Goal: Task Accomplishment & Management: Complete application form

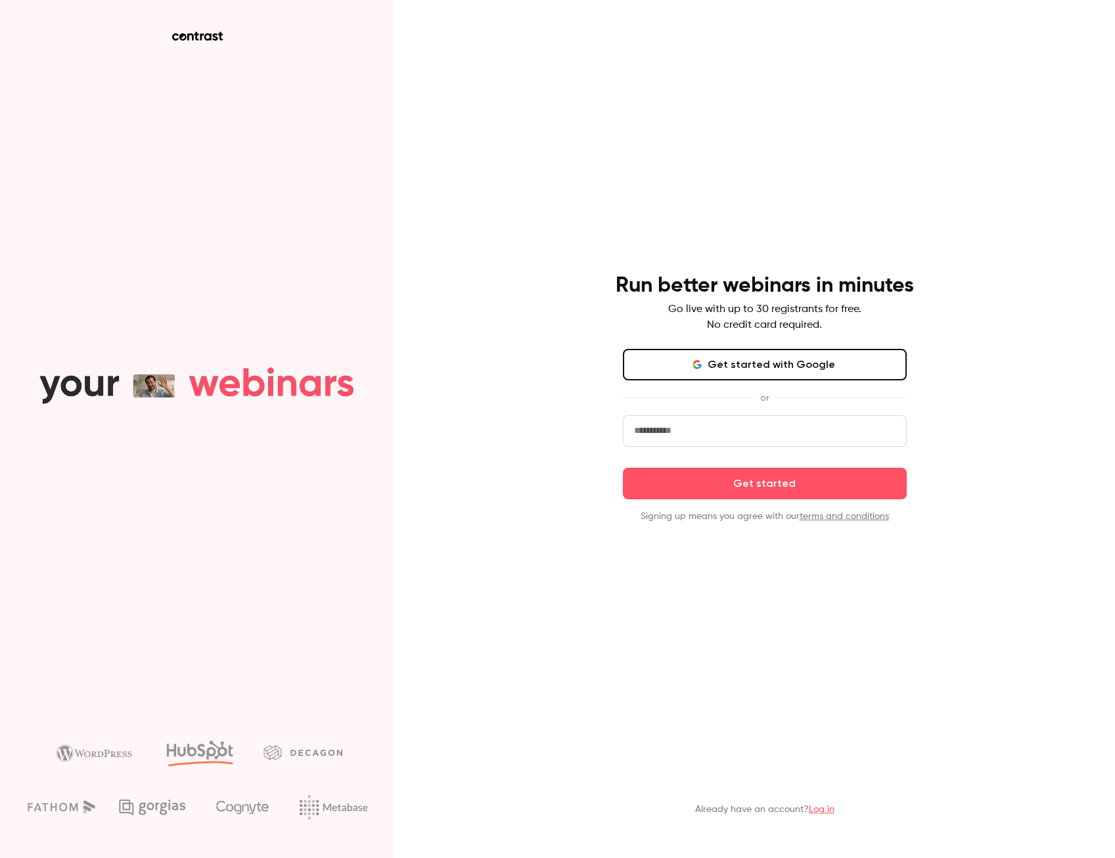
click at [697, 436] on input "email" at bounding box center [765, 431] width 284 height 32
type input "**********"
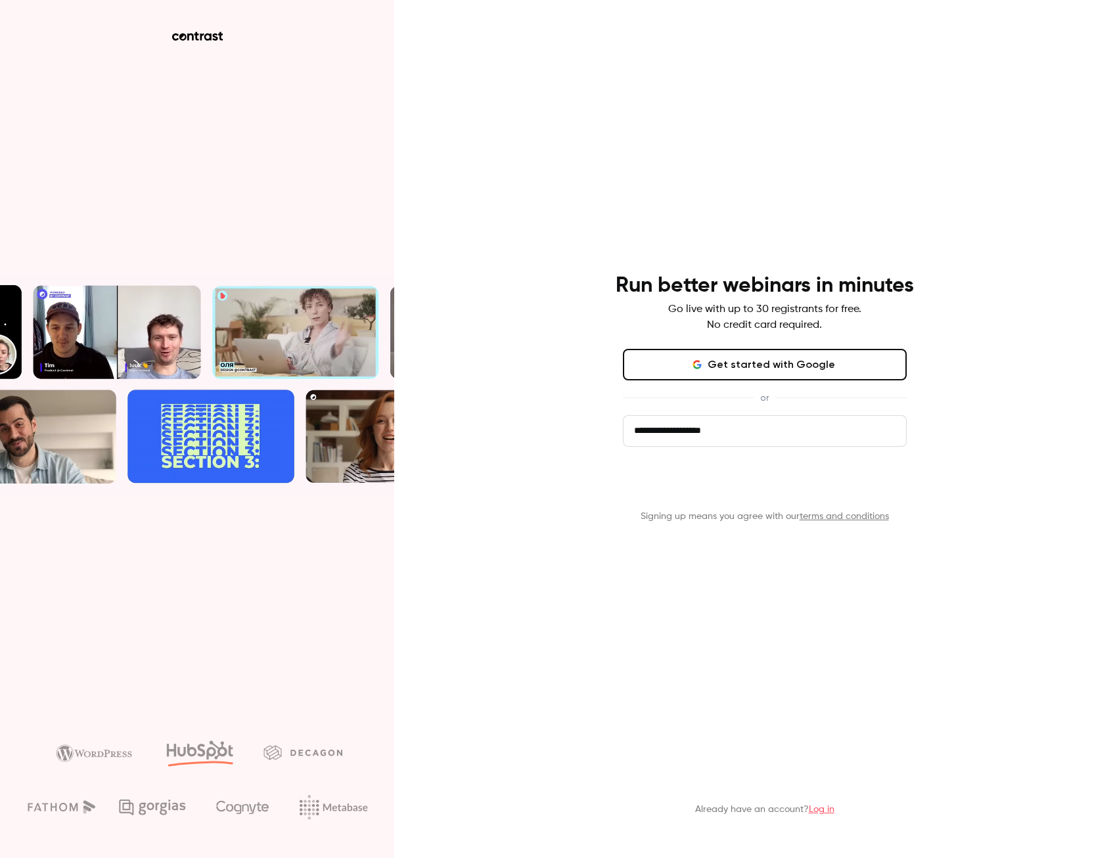
click at [805, 487] on button "Get started" at bounding box center [765, 484] width 284 height 32
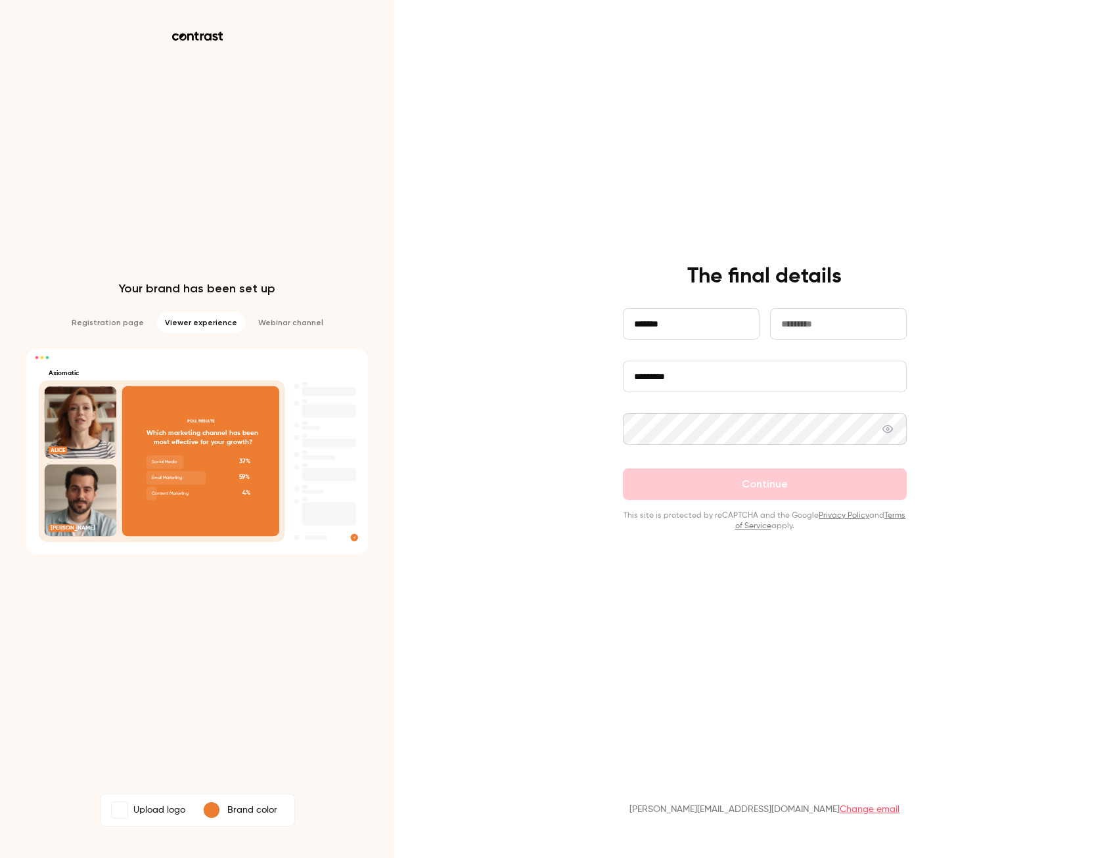
type input "*******"
click at [994, 328] on div "**********" at bounding box center [557, 429] width 1115 height 858
click at [806, 330] on input "text" at bounding box center [838, 324] width 137 height 32
type input "*****"
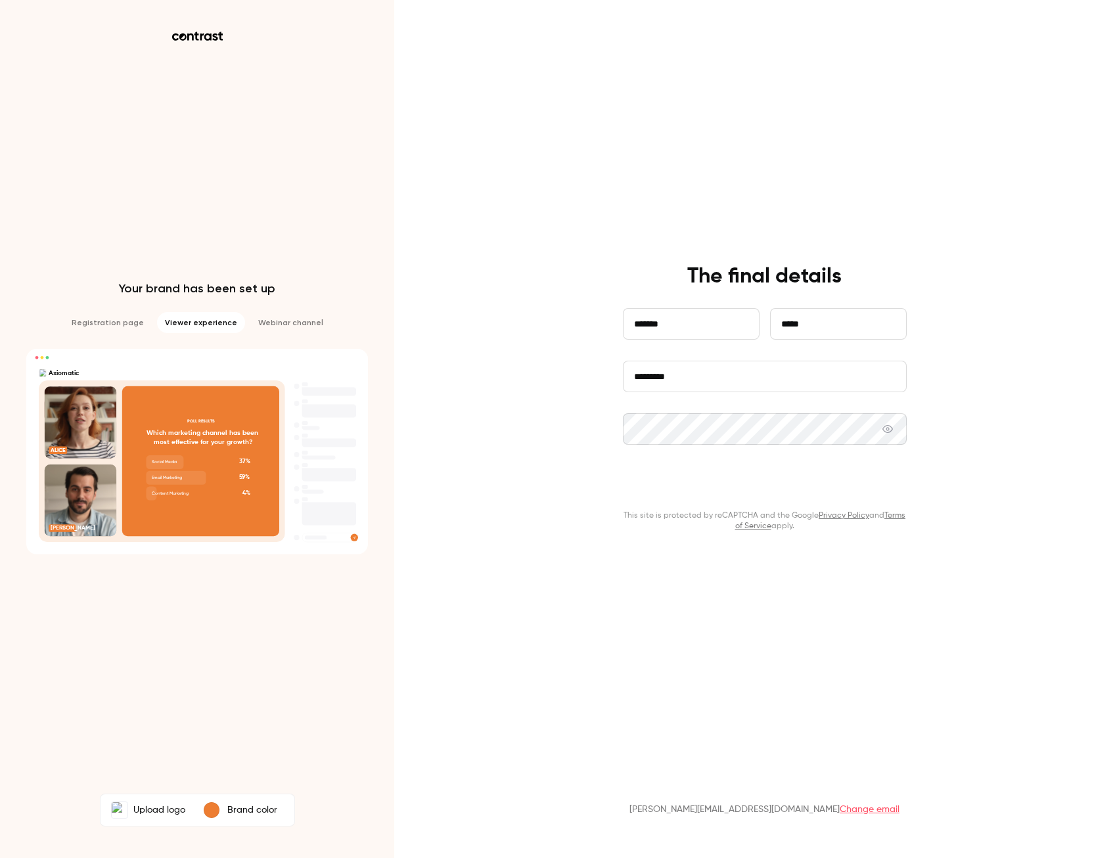
click at [755, 481] on button "Continue" at bounding box center [765, 484] width 284 height 32
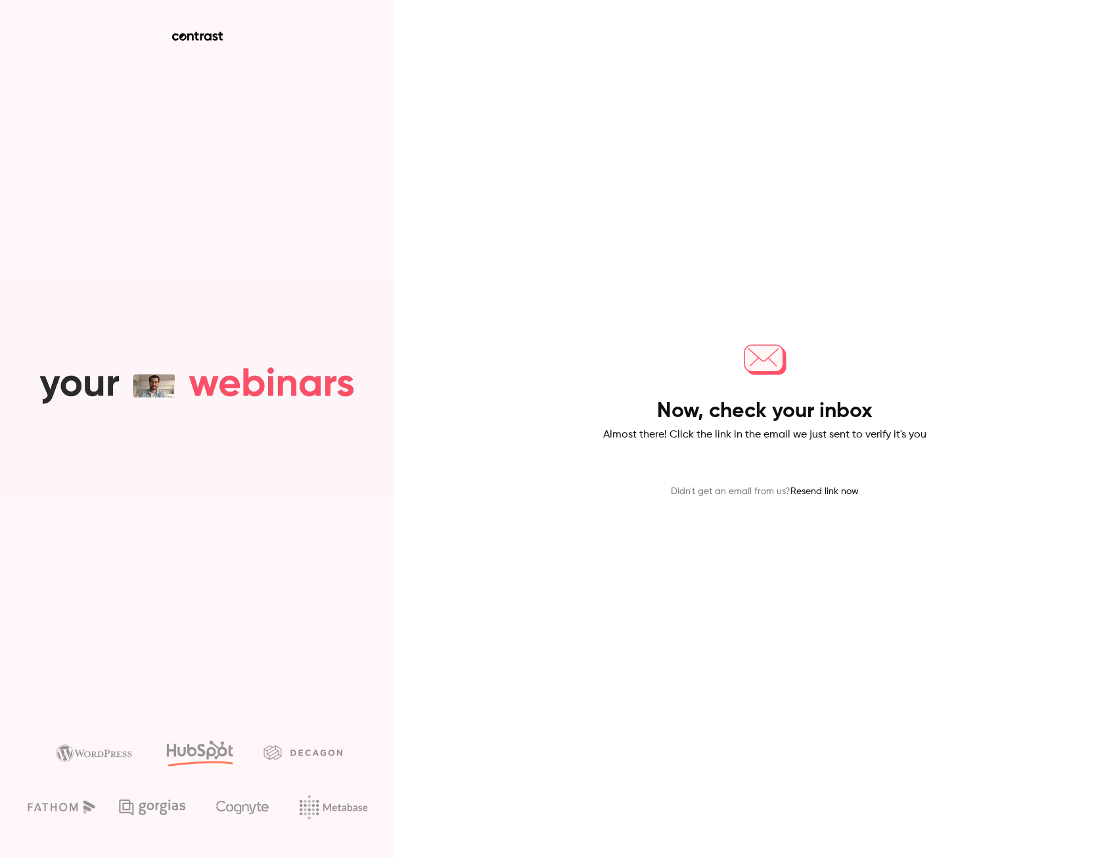
click at [803, 416] on h4 "Now, check your inbox" at bounding box center [764, 411] width 215 height 26
click at [771, 331] on div "Now, check your inbox Almost there! Click the link in the email we just sent to…" at bounding box center [765, 397] width 342 height 202
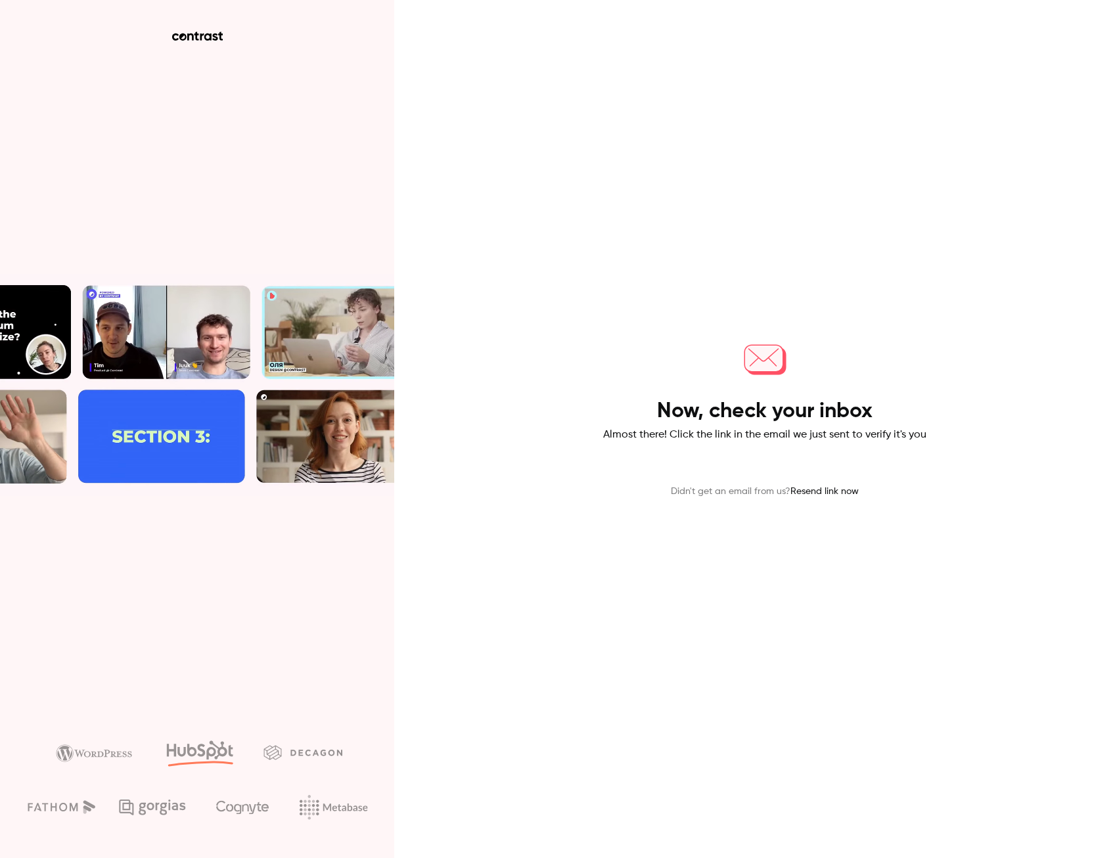
drag, startPoint x: 766, startPoint y: 376, endPoint x: 758, endPoint y: 382, distance: 9.9
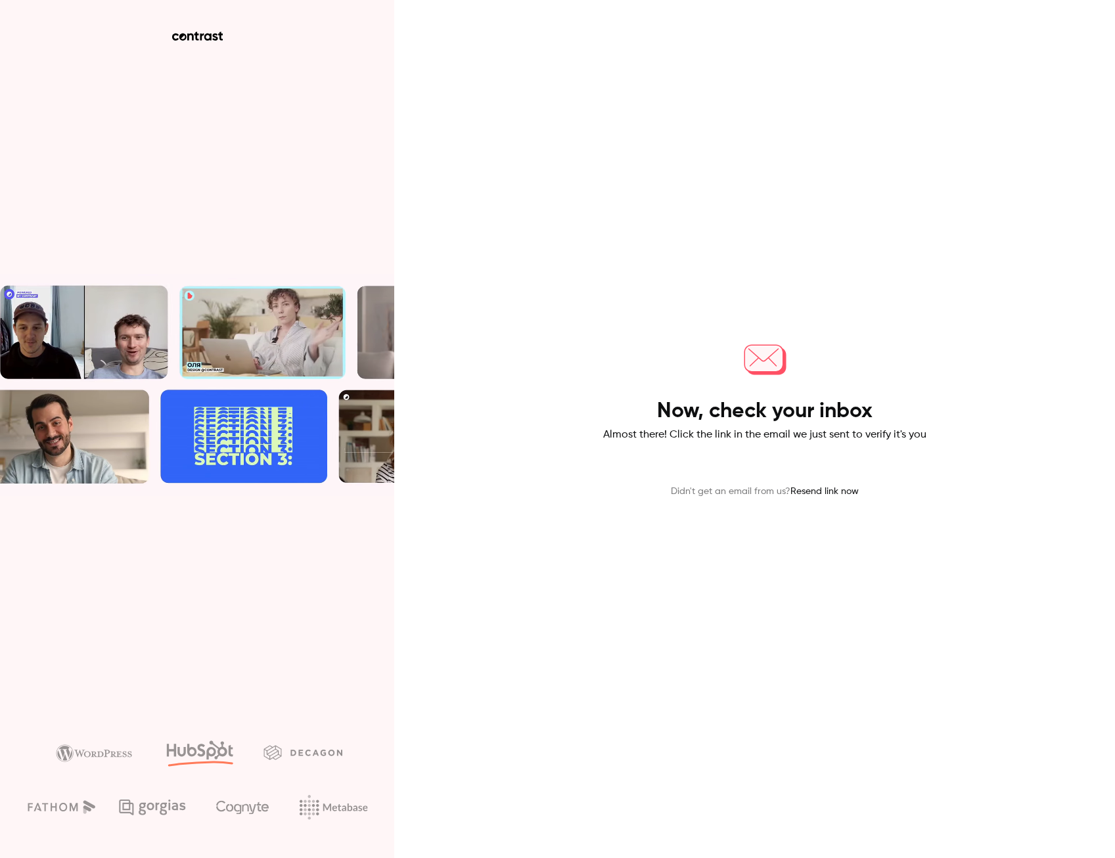
click at [766, 377] on icon at bounding box center [764, 357] width 49 height 49
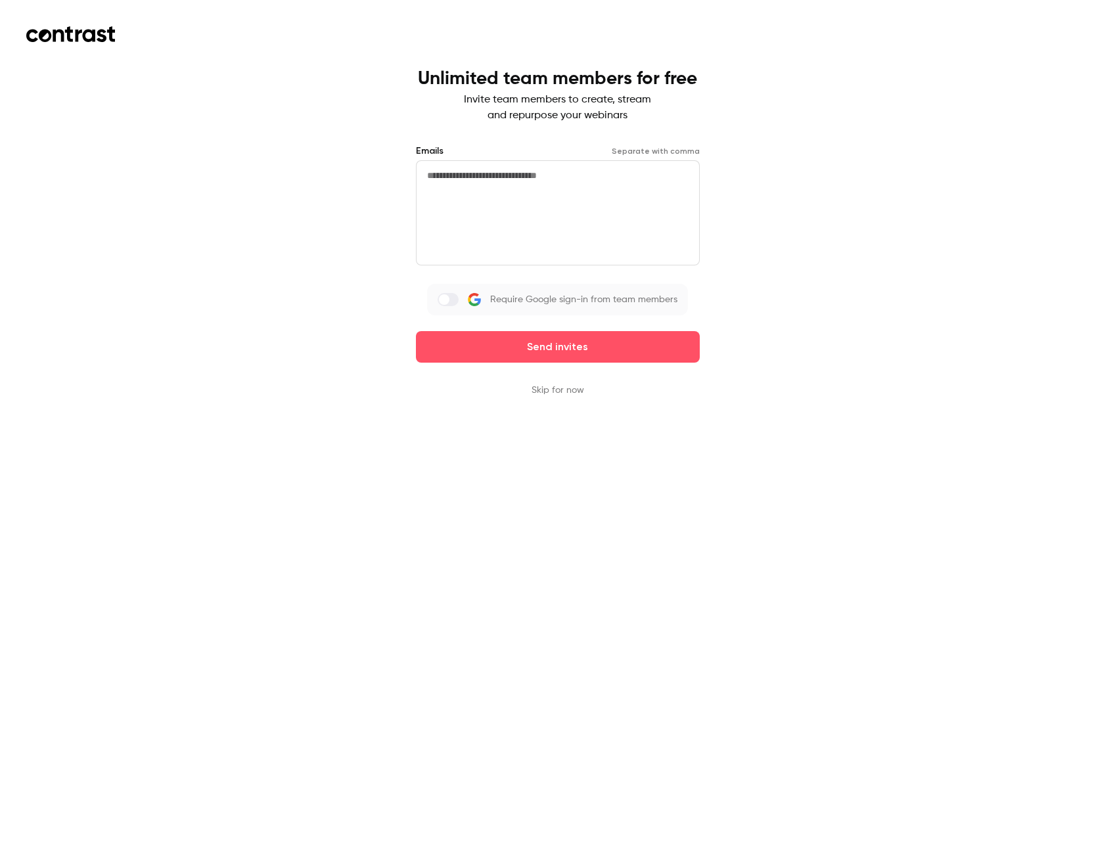
click at [472, 179] on textarea at bounding box center [558, 212] width 284 height 105
type textarea "**********"
drag, startPoint x: 524, startPoint y: 179, endPoint x: 404, endPoint y: 181, distance: 120.2
click at [404, 181] on div "**********" at bounding box center [557, 429] width 1115 height 858
click at [554, 389] on button "Skip for now" at bounding box center [557, 390] width 53 height 13
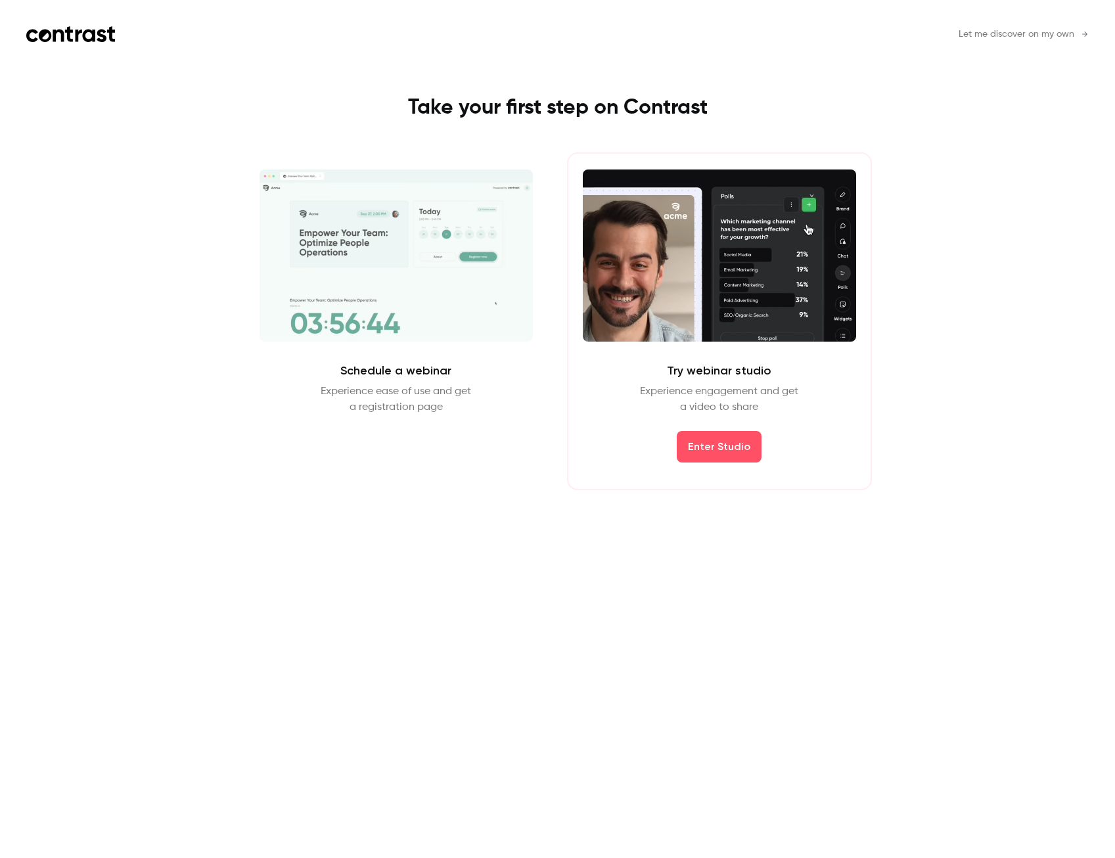
click at [995, 387] on div "Let me discover on my own Take your first step on Contrast Schedule a webinar E…" at bounding box center [557, 429] width 1115 height 858
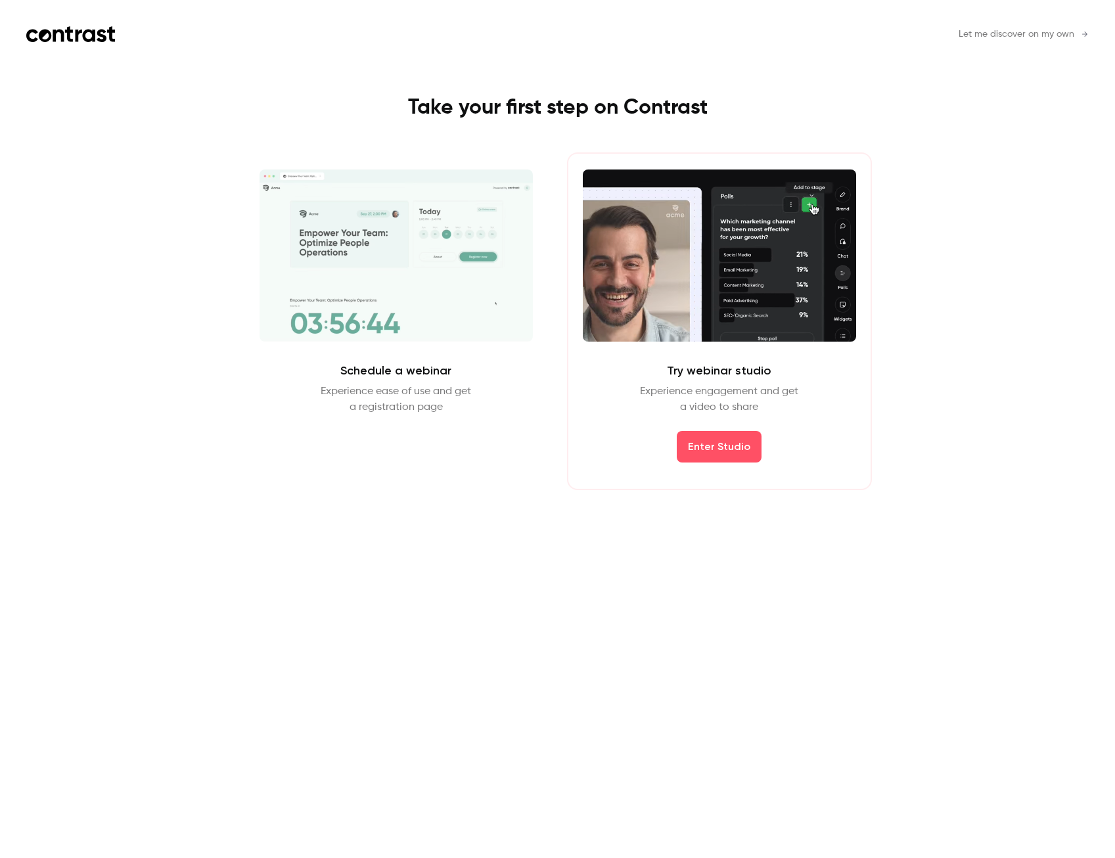
click at [1015, 33] on span "Let me discover on my own" at bounding box center [1016, 35] width 116 height 14
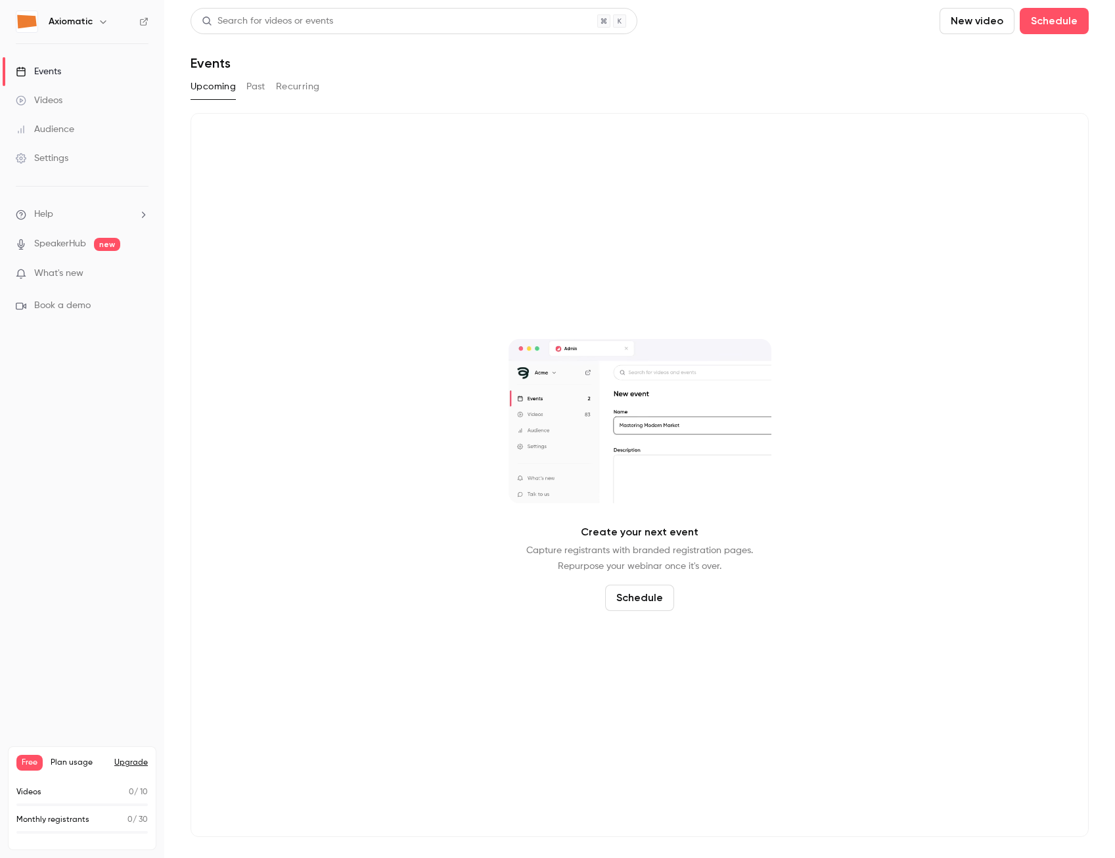
click at [259, 91] on button "Past" at bounding box center [255, 86] width 19 height 21
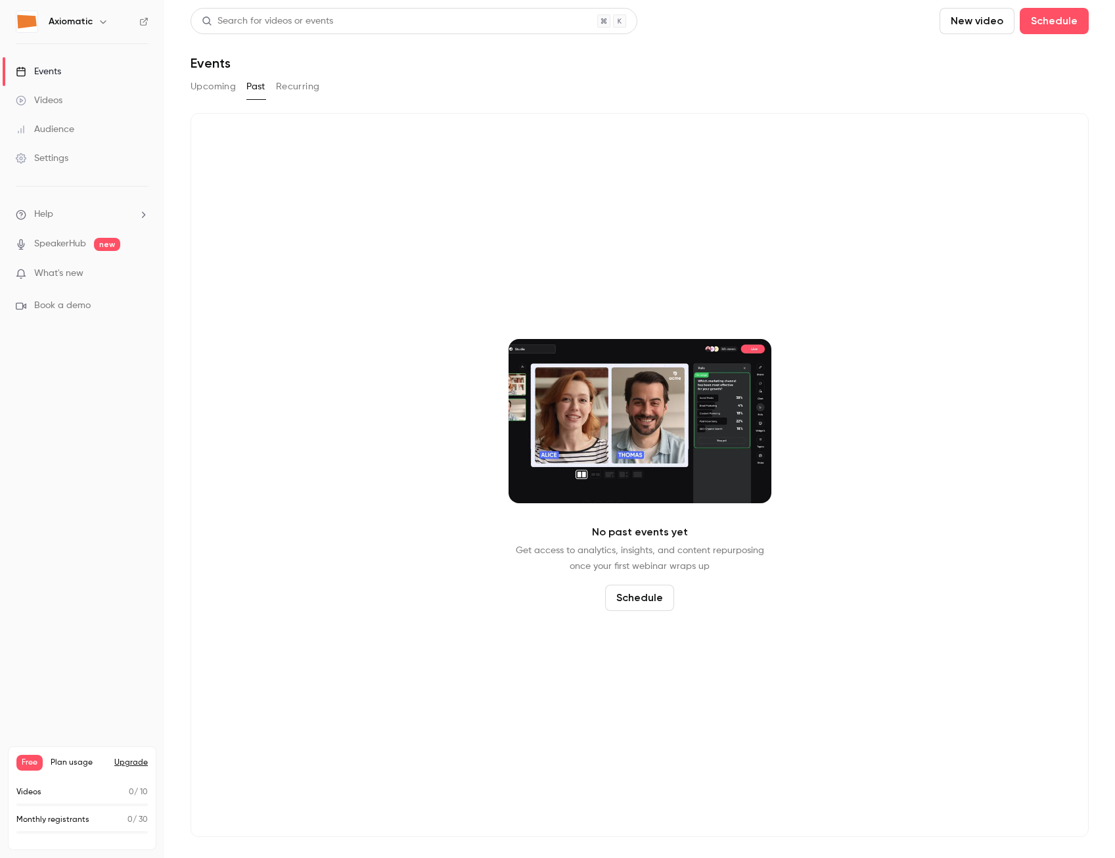
click at [294, 88] on button "Recurring" at bounding box center [298, 86] width 44 height 21
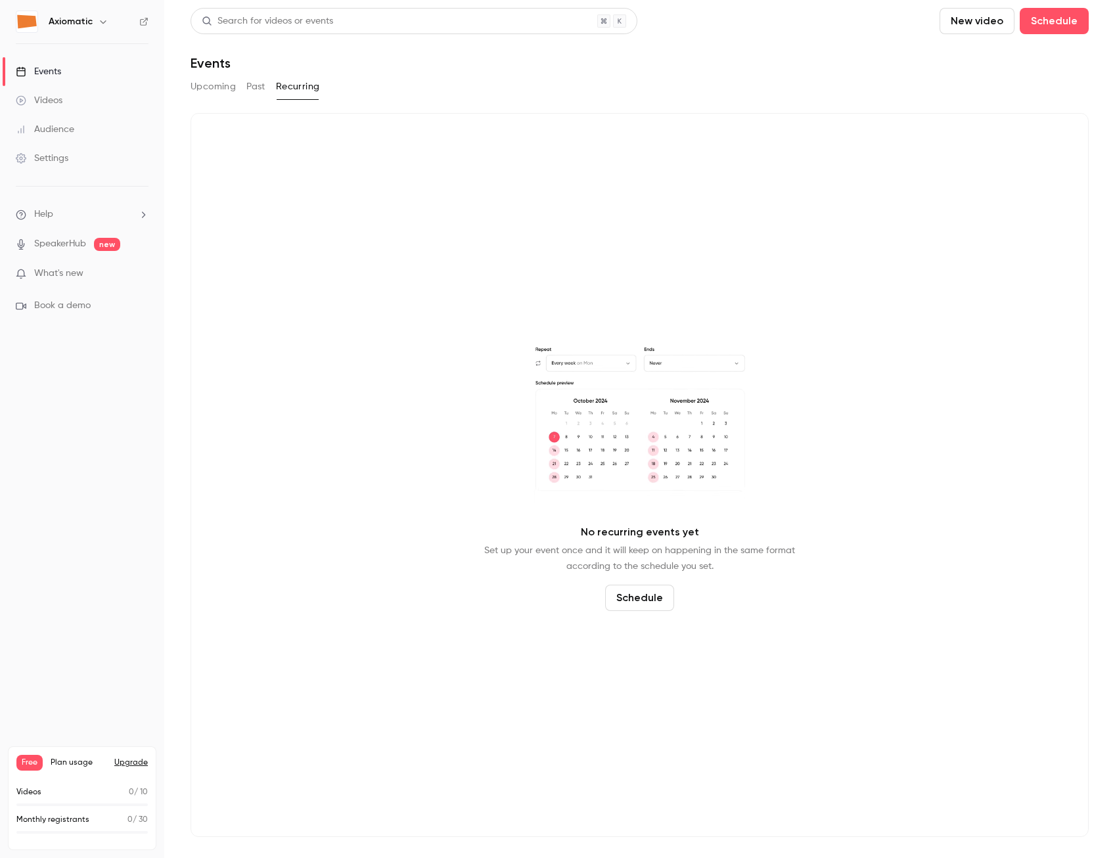
click at [197, 85] on button "Upcoming" at bounding box center [212, 86] width 45 height 21
click at [77, 273] on span "What's new" at bounding box center [58, 274] width 49 height 14
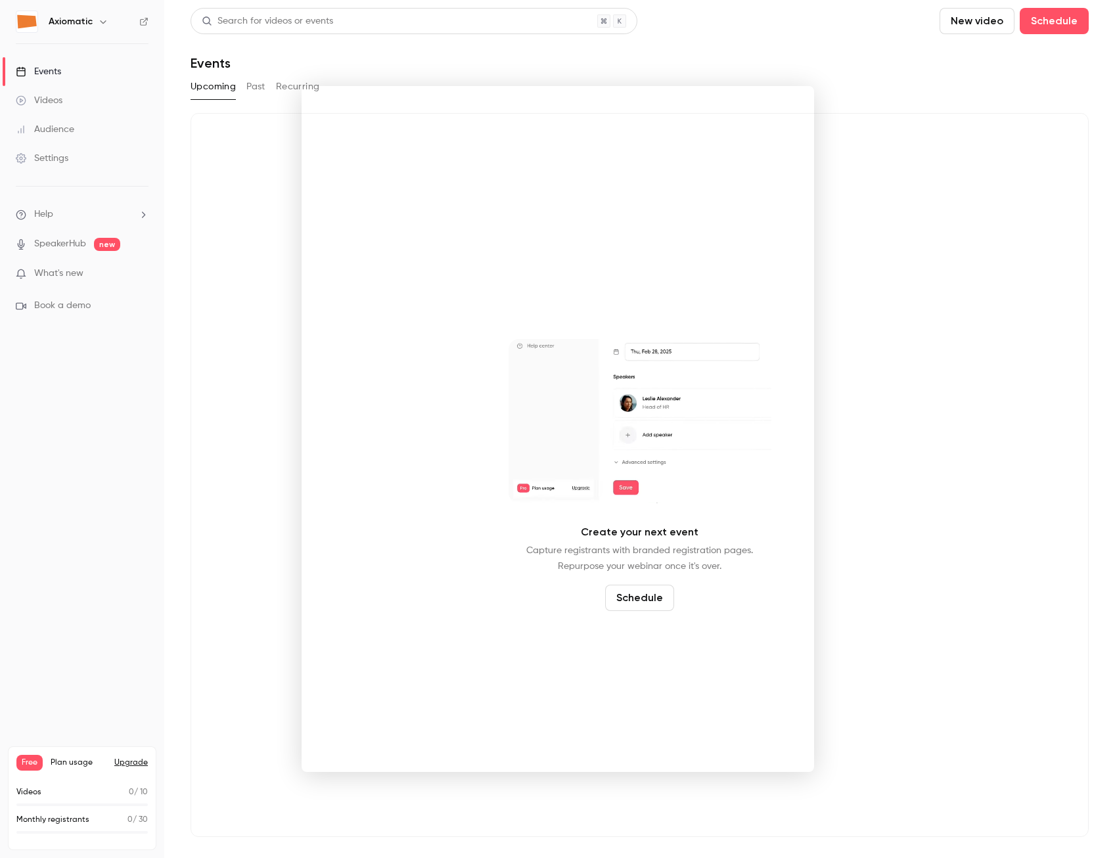
click at [213, 416] on div at bounding box center [557, 429] width 1115 height 858
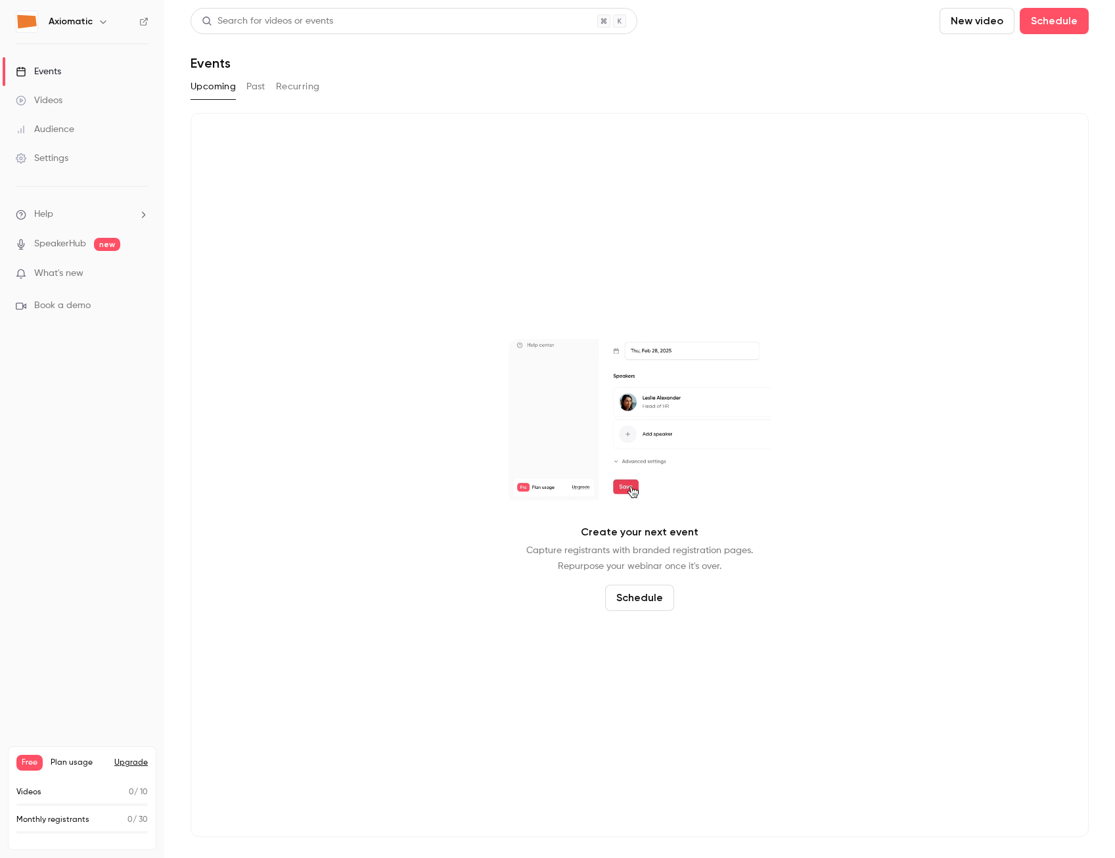
click at [53, 71] on div "Events" at bounding box center [38, 71] width 45 height 13
click at [103, 21] on icon "button" at bounding box center [103, 21] width 11 height 11
click at [317, 240] on div at bounding box center [557, 429] width 1115 height 858
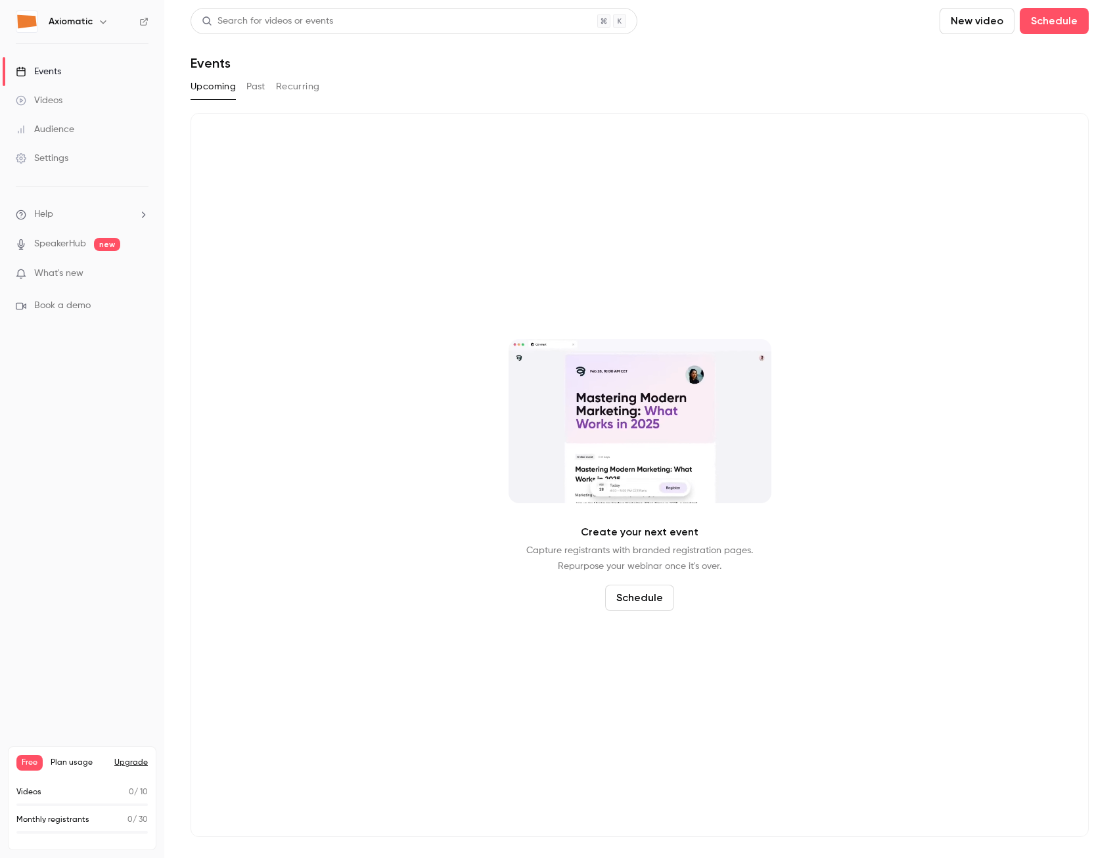
drag, startPoint x: 281, startPoint y: 368, endPoint x: 152, endPoint y: 280, distance: 155.6
click at [281, 368] on div "Create your next event Capture registrants with branded registration pages. Rep…" at bounding box center [639, 475] width 898 height 724
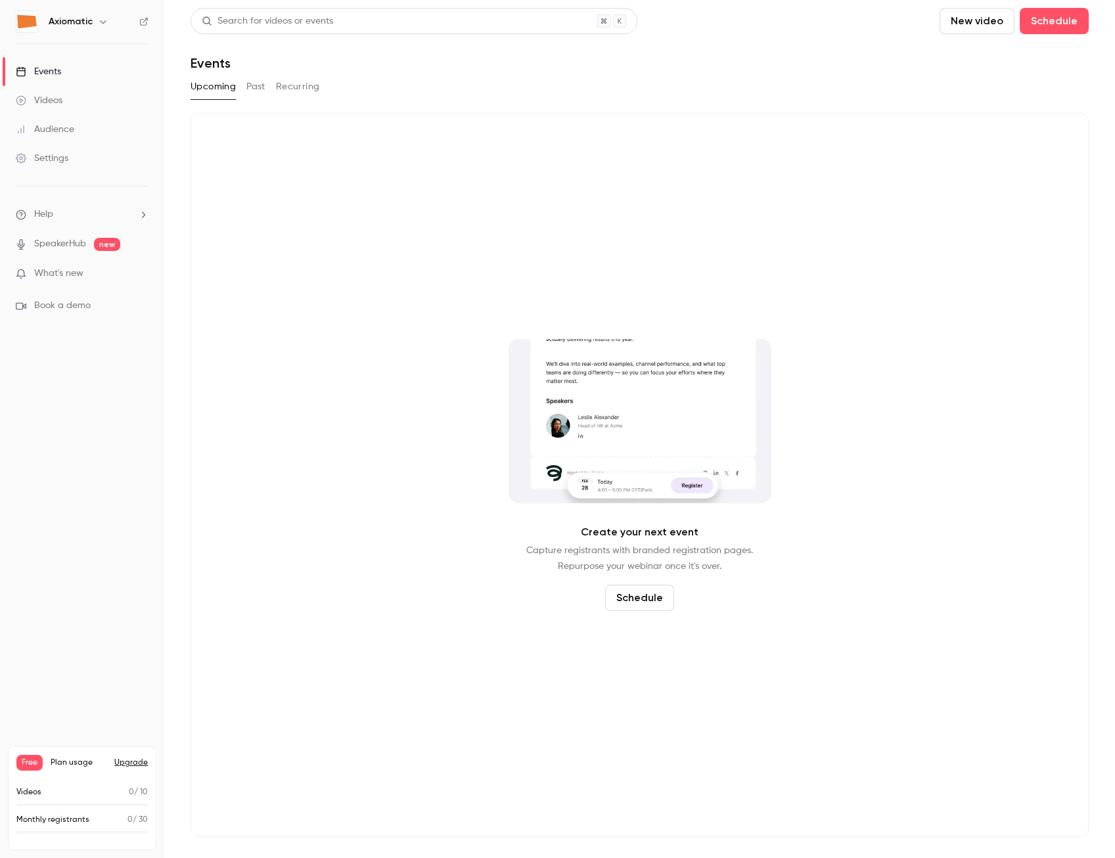
click at [56, 131] on div "Audience" at bounding box center [45, 129] width 58 height 13
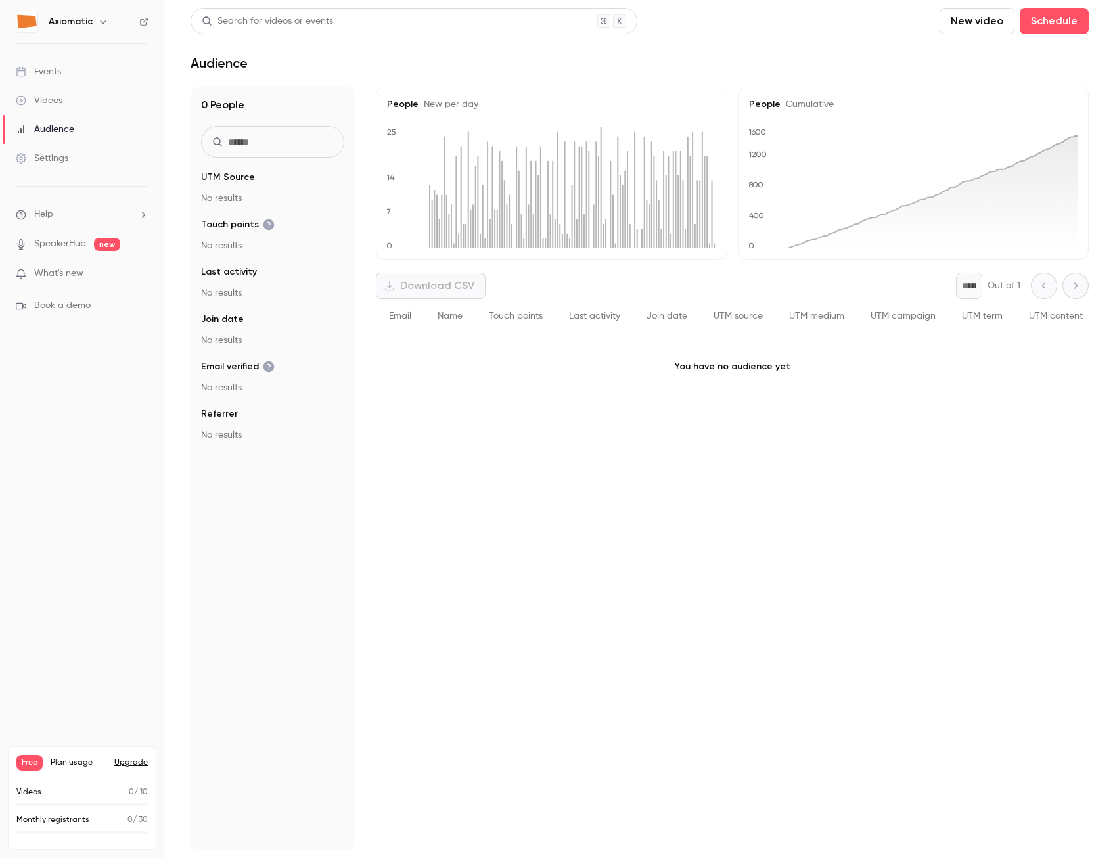
click at [736, 763] on div "People New per day 0 7 14 25 People Cumulative 0 400 800 1200 1600 Download CSV…" at bounding box center [732, 468] width 713 height 763
click at [50, 68] on div "Events" at bounding box center [38, 71] width 45 height 13
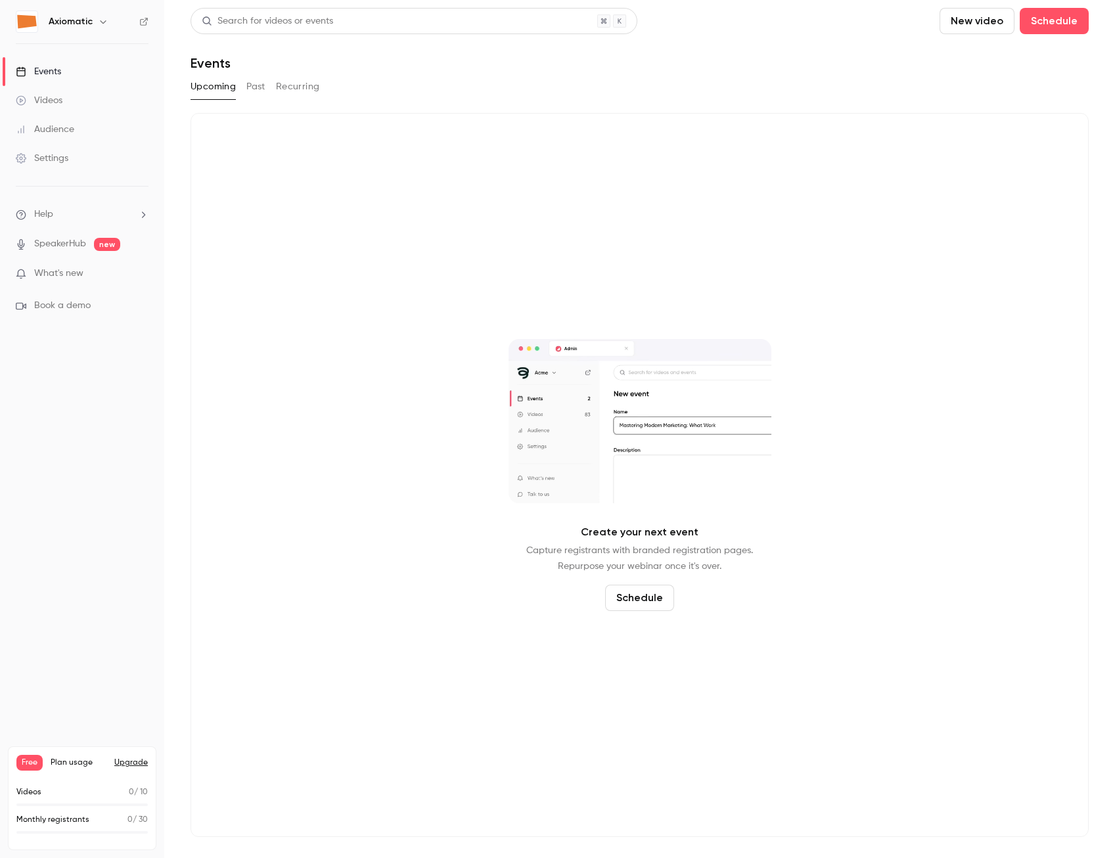
click at [100, 22] on icon "button" at bounding box center [103, 21] width 6 height 3
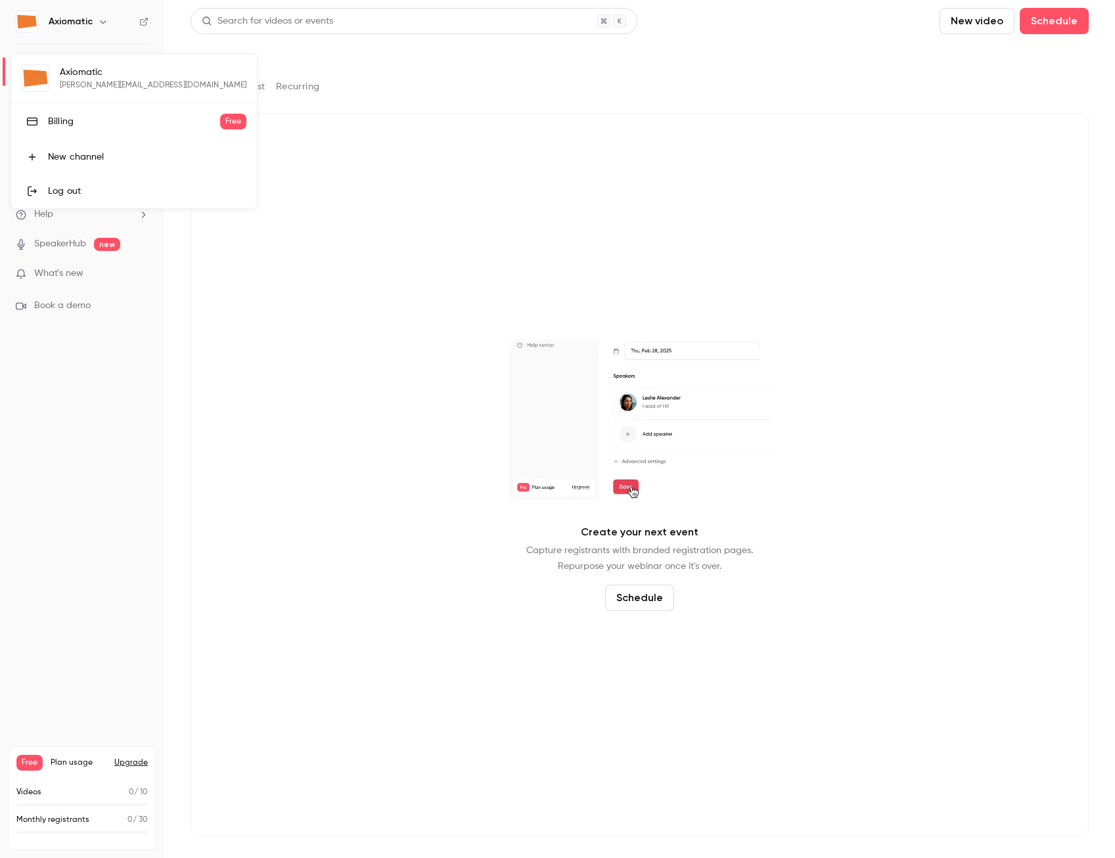
click at [216, 299] on div at bounding box center [557, 429] width 1115 height 858
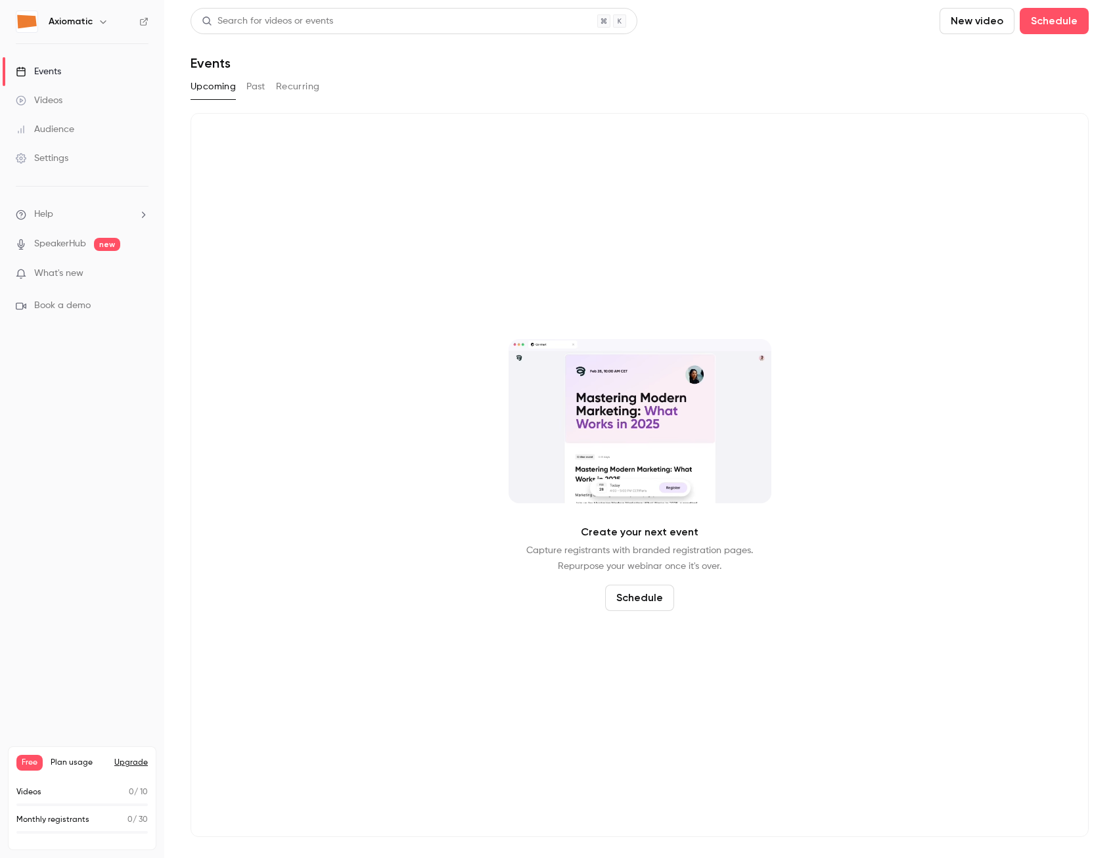
click at [51, 81] on link "Events" at bounding box center [82, 71] width 164 height 29
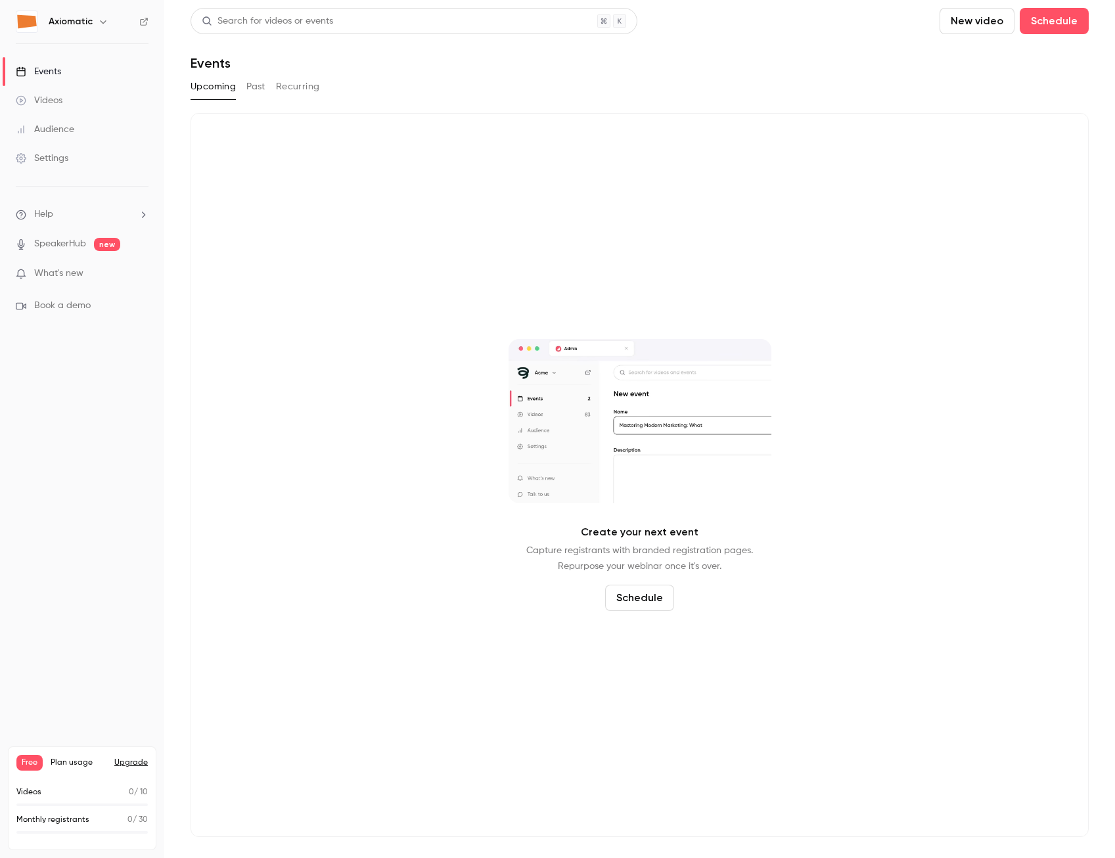
click at [40, 107] on link "Videos" at bounding box center [82, 100] width 164 height 29
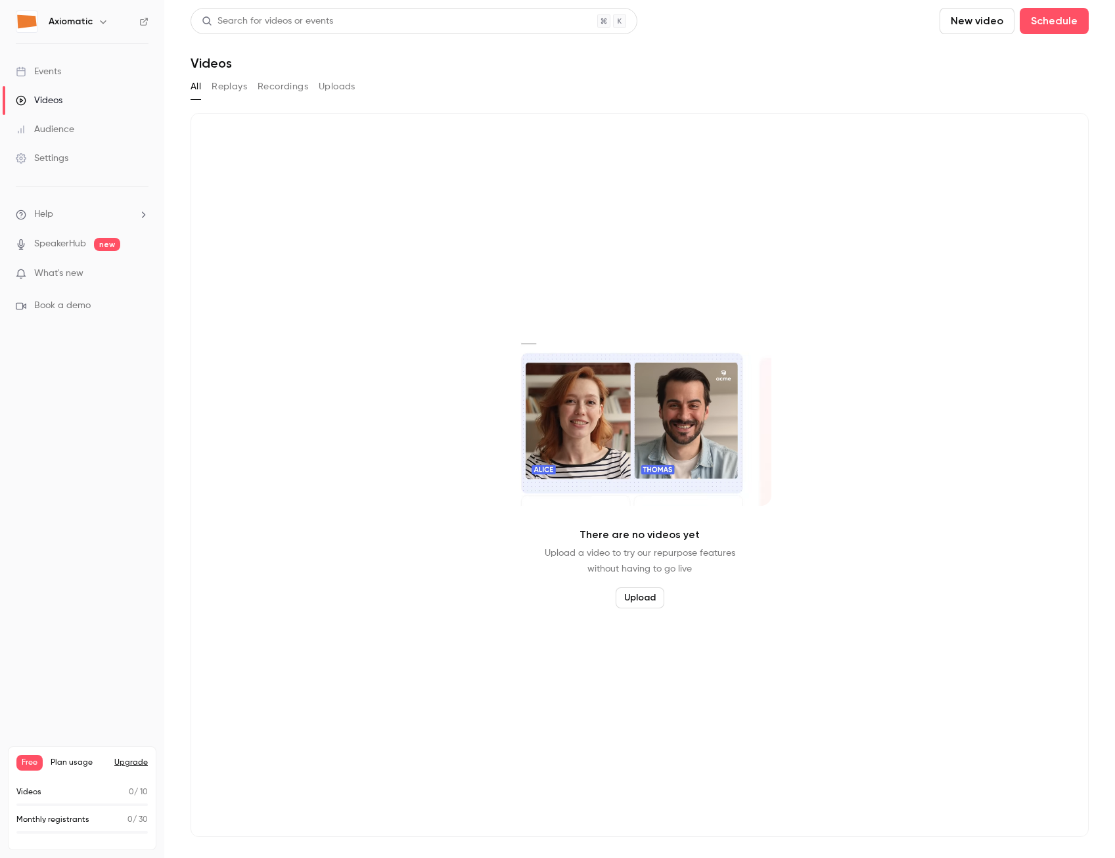
click at [58, 125] on div "Audience" at bounding box center [45, 129] width 58 height 13
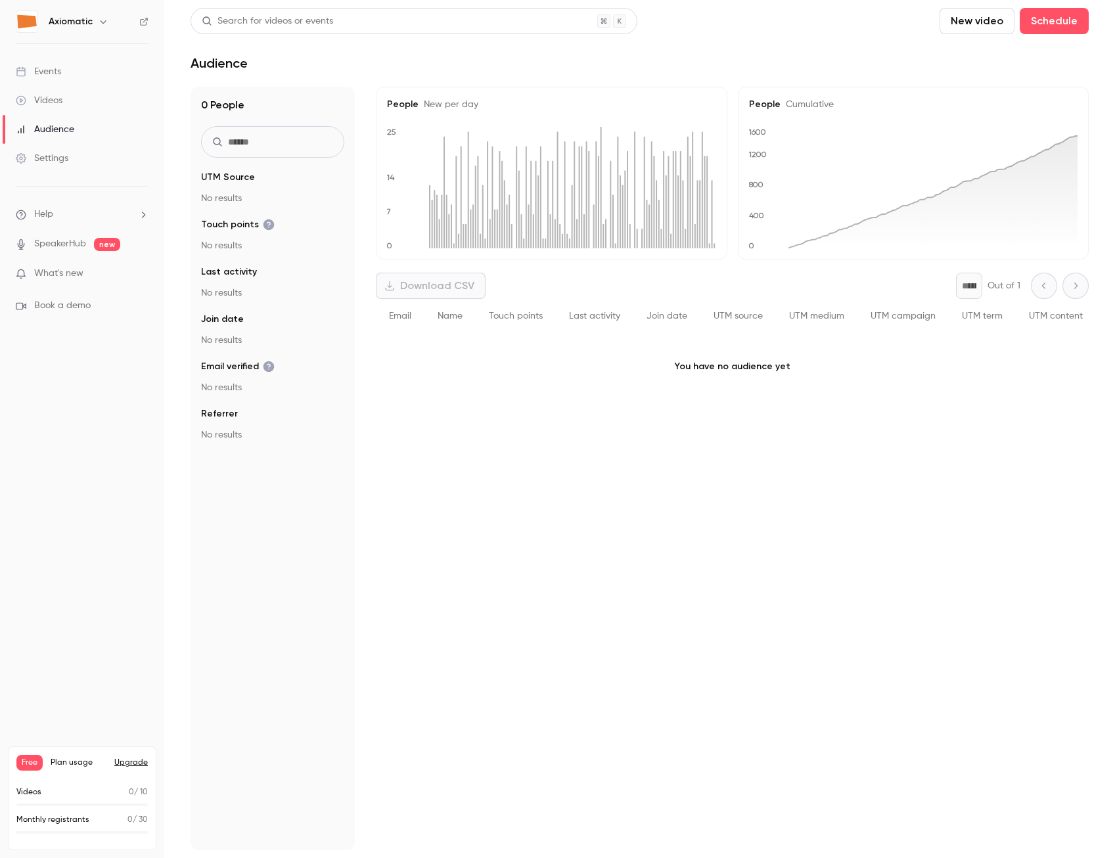
click at [137, 213] on li "Help" at bounding box center [82, 215] width 133 height 14
click at [71, 242] on div at bounding box center [557, 429] width 1115 height 858
click at [70, 244] on link "SpeakerHub" at bounding box center [60, 244] width 52 height 14
